Goal: Register for event/course

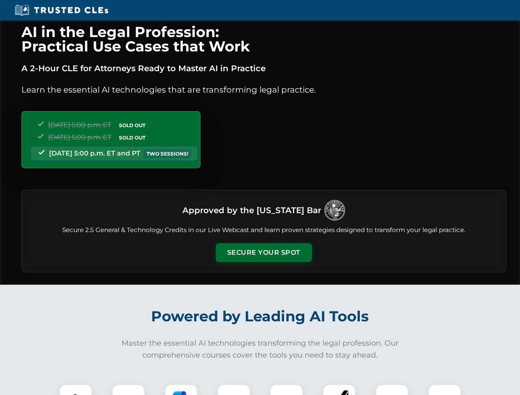
click at [263, 253] on button "Secure Your Spot" at bounding box center [264, 252] width 96 height 19
click at [76, 390] on img at bounding box center [76, 401] width 24 height 24
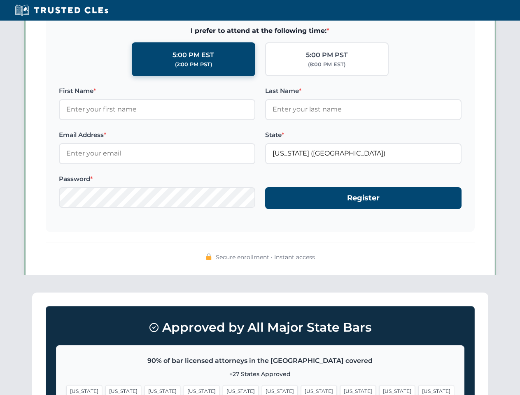
click at [379, 390] on span "[US_STATE]" at bounding box center [397, 391] width 36 height 12
